Goal: Transaction & Acquisition: Purchase product/service

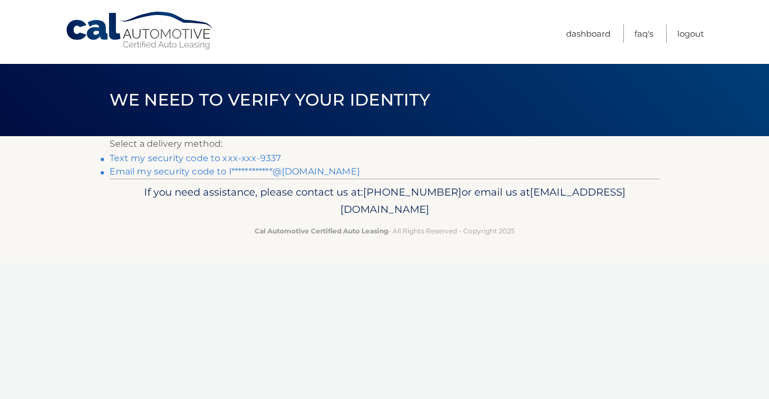
click at [250, 159] on link "Text my security code to xxx-xxx-9337" at bounding box center [196, 158] width 172 height 11
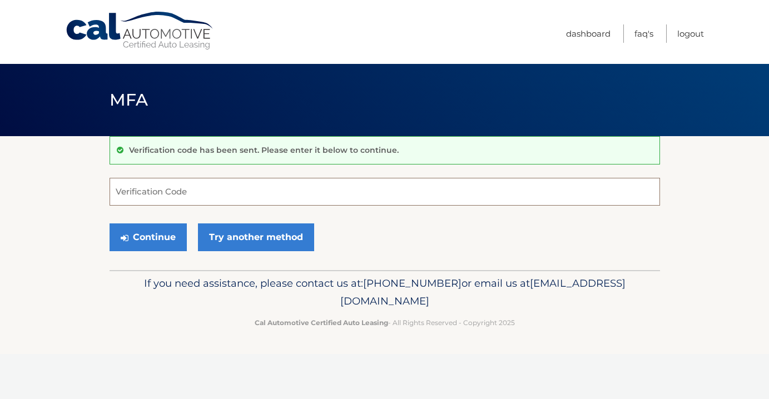
click at [225, 194] on input "Verification Code" at bounding box center [385, 192] width 551 height 28
type input "332886"
click at [159, 236] on button "Continue" at bounding box center [148, 238] width 77 height 28
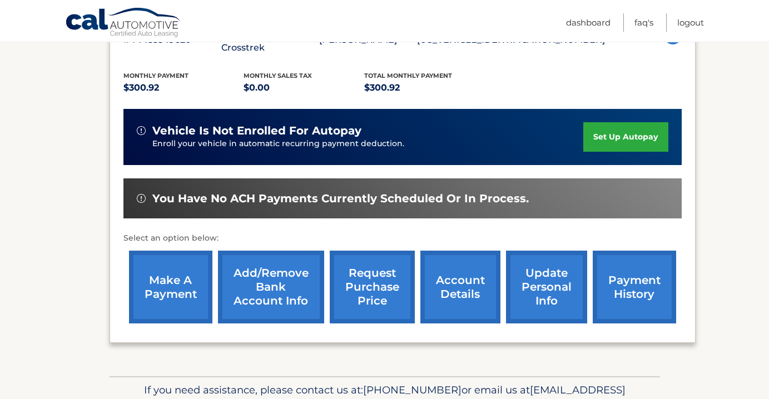
scroll to position [230, 0]
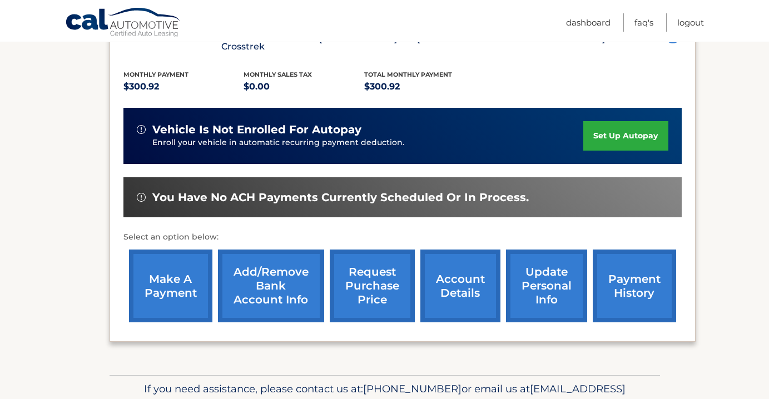
click at [175, 268] on link "make a payment" at bounding box center [170, 286] width 83 height 73
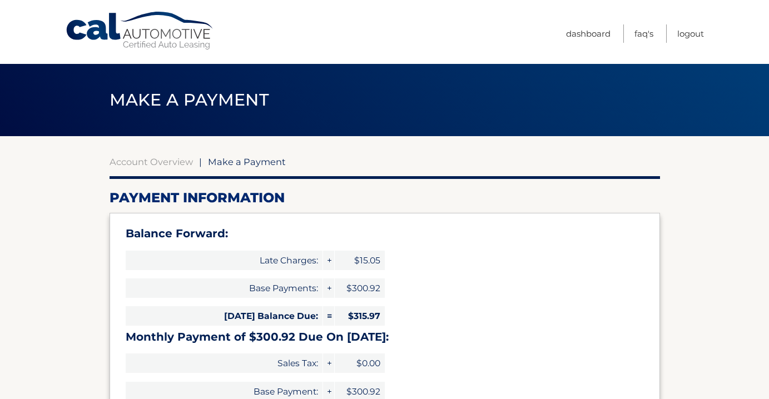
select select "ZmNkN2VjNjctZmEyNi00MGJkLThjZGQtNWYwNWRhZjFmZGEy"
click at [253, 163] on span "Make a Payment" at bounding box center [247, 161] width 78 height 11
click at [176, 162] on link "Account Overview" at bounding box center [151, 161] width 83 height 11
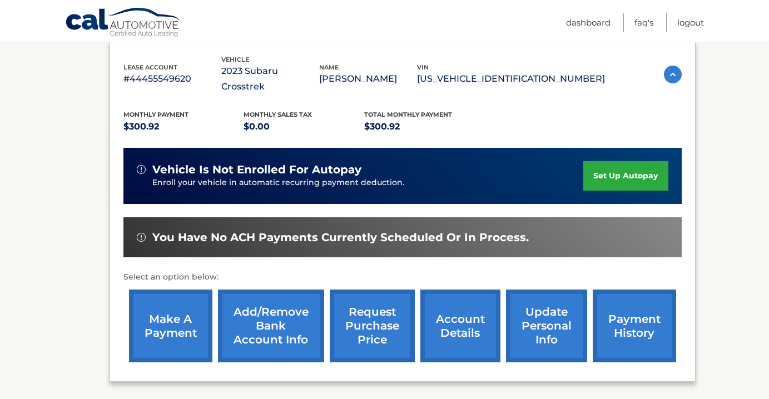
scroll to position [190, 0]
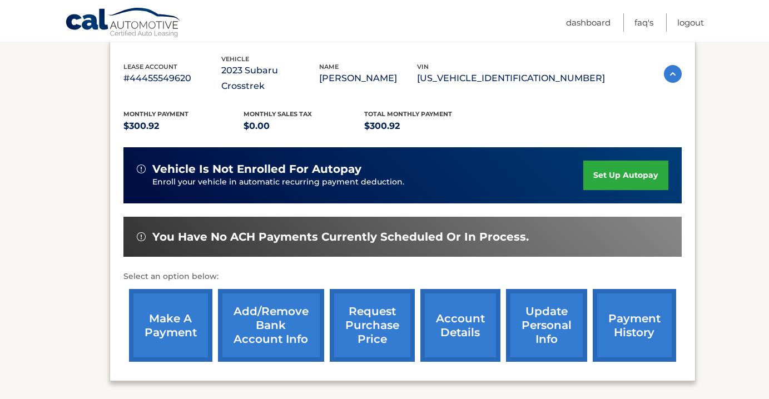
click at [449, 305] on link "account details" at bounding box center [461, 325] width 80 height 73
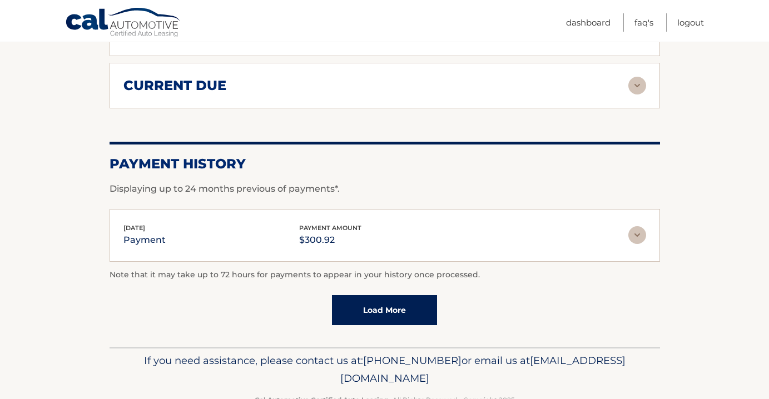
scroll to position [814, 0]
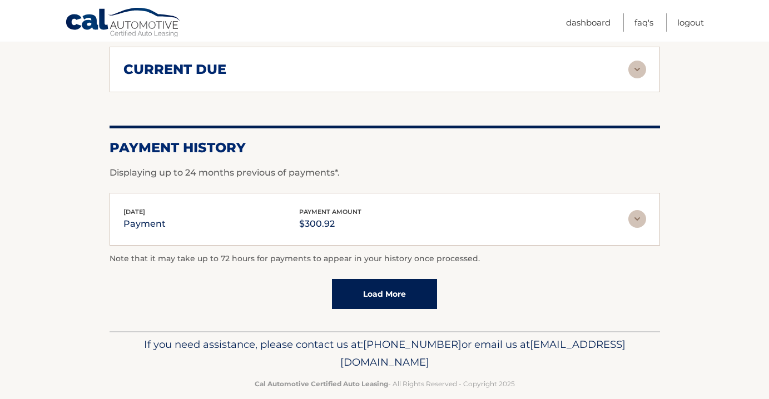
click at [639, 210] on img at bounding box center [638, 219] width 18 height 18
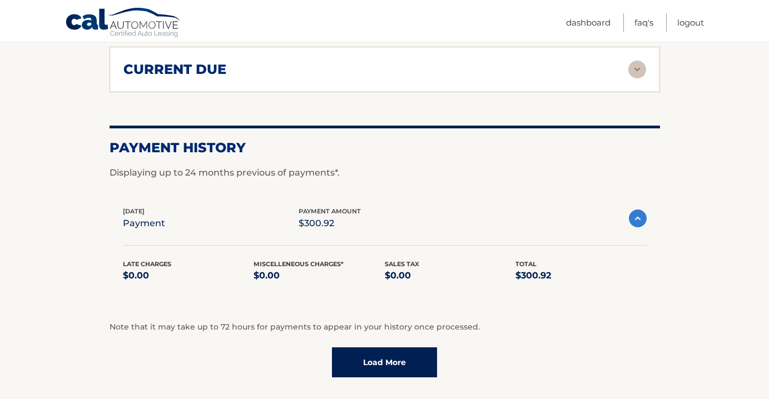
scroll to position [883, 0]
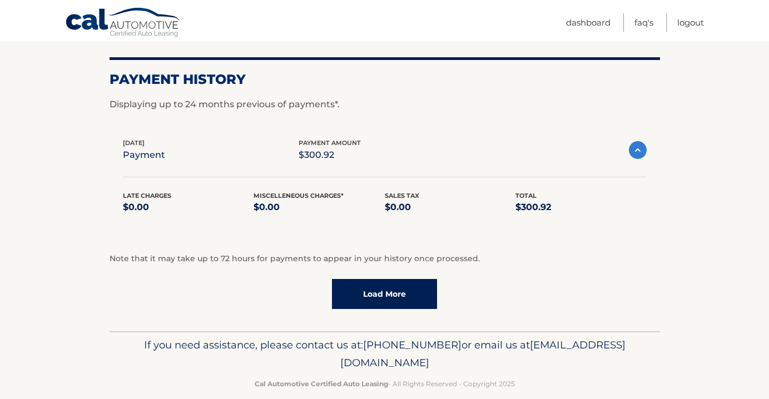
click at [386, 288] on link "Load More" at bounding box center [384, 294] width 105 height 30
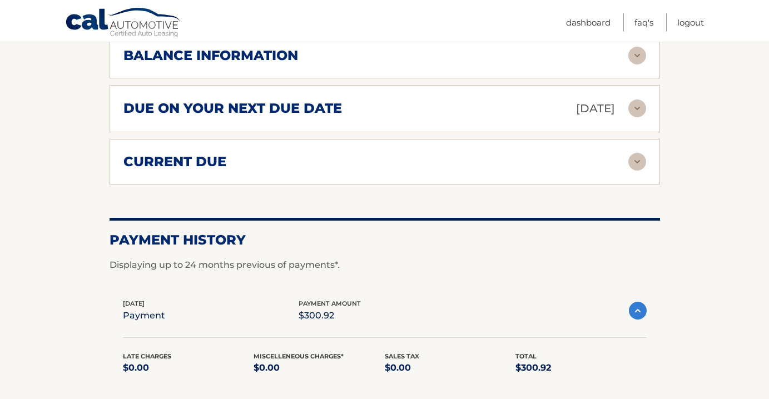
scroll to position [723, 0]
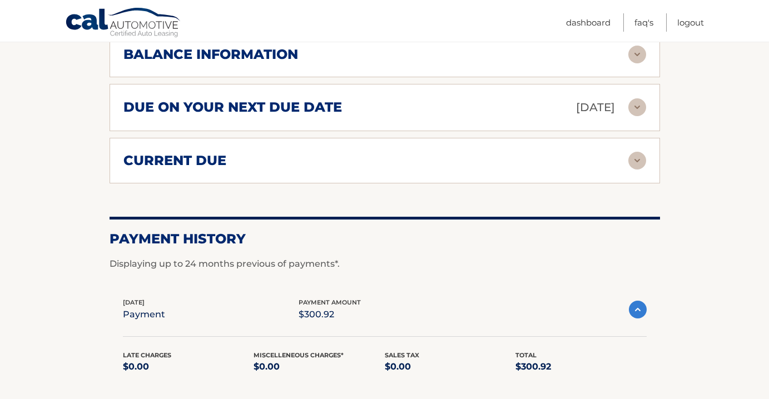
click at [637, 152] on img at bounding box center [638, 161] width 18 height 18
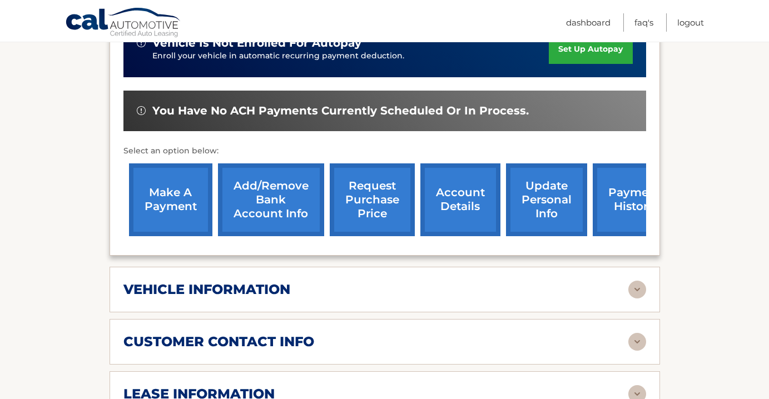
scroll to position [337, 0]
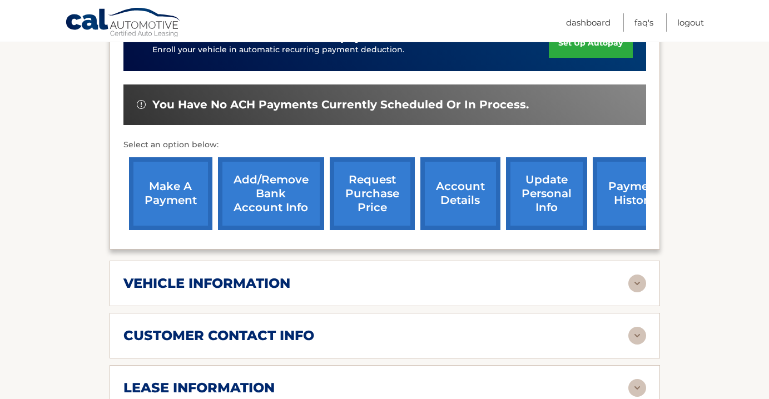
click at [182, 162] on link "make a payment" at bounding box center [170, 193] width 83 height 73
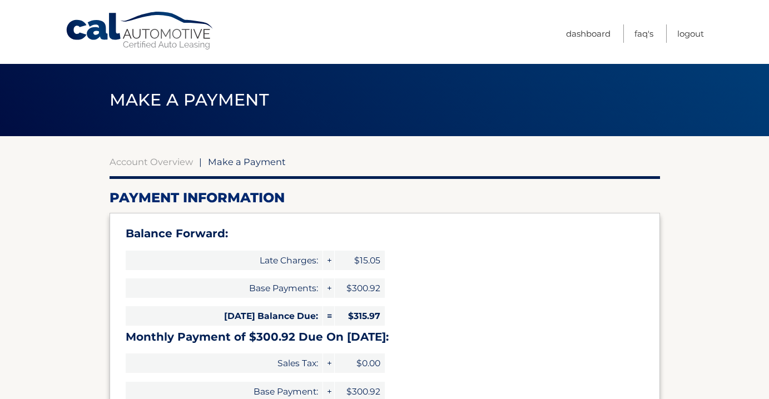
select select "ZmNkN2VjNjctZmEyNi00MGJkLThjZGQtNWYwNWRhZjFmZGEy"
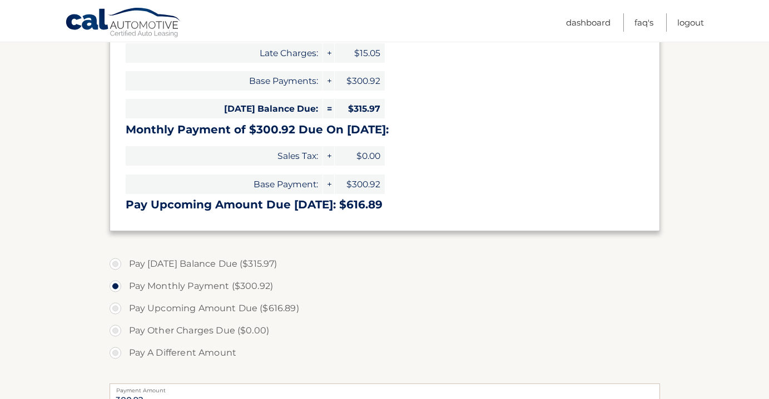
scroll to position [209, 0]
click at [118, 261] on label "Pay Today's Balance Due ($315.97)" at bounding box center [385, 263] width 551 height 22
click at [118, 261] on input "Pay Today's Balance Due ($315.97)" at bounding box center [119, 261] width 11 height 18
radio input "true"
type input "315.97"
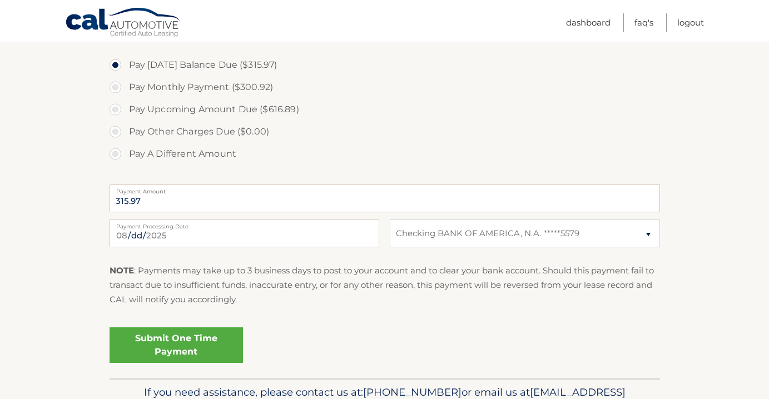
scroll to position [418, 0]
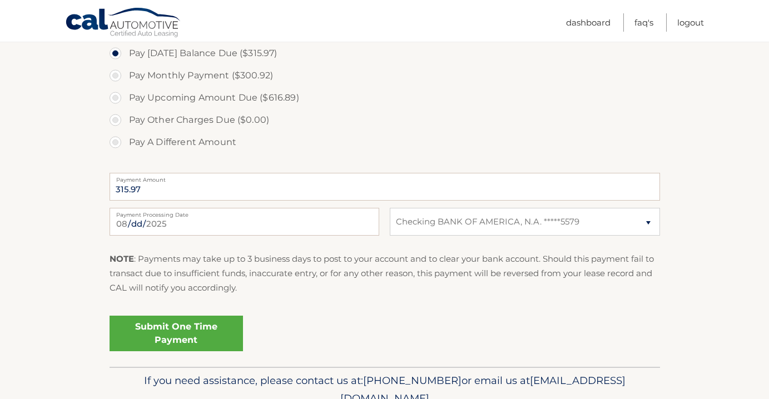
click at [171, 334] on link "Submit One Time Payment" at bounding box center [176, 334] width 133 height 36
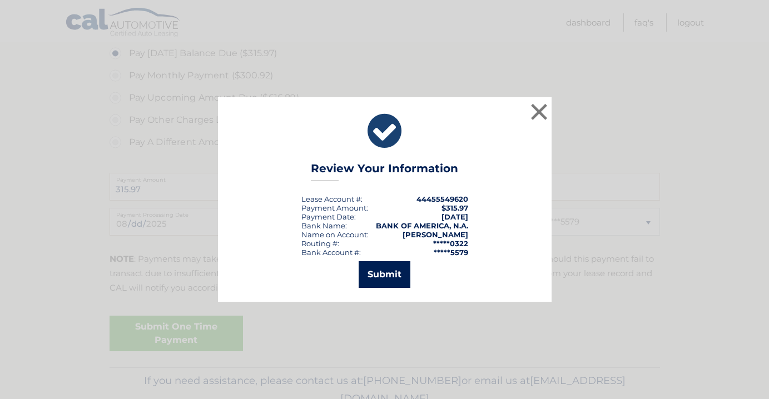
click at [378, 275] on button "Submit" at bounding box center [385, 274] width 52 height 27
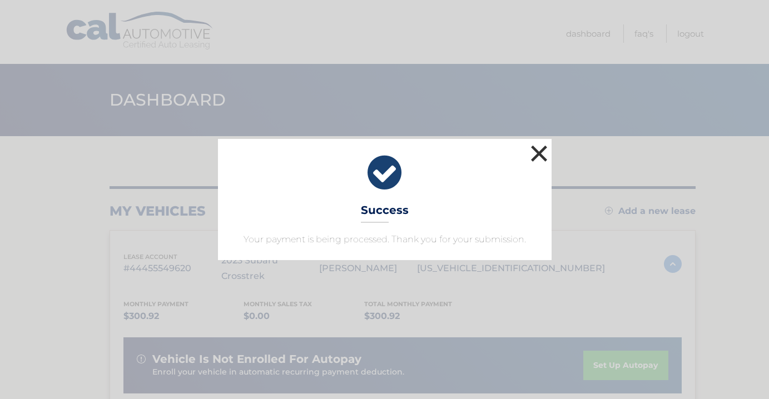
click at [542, 153] on button "×" at bounding box center [539, 153] width 22 height 22
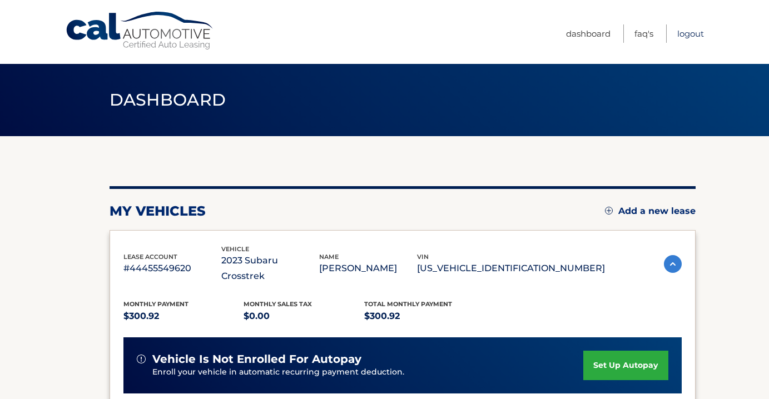
click at [690, 38] on link "Logout" at bounding box center [691, 33] width 27 height 18
click at [689, 32] on link "Logout" at bounding box center [691, 33] width 27 height 18
